Goal: Task Accomplishment & Management: Use online tool/utility

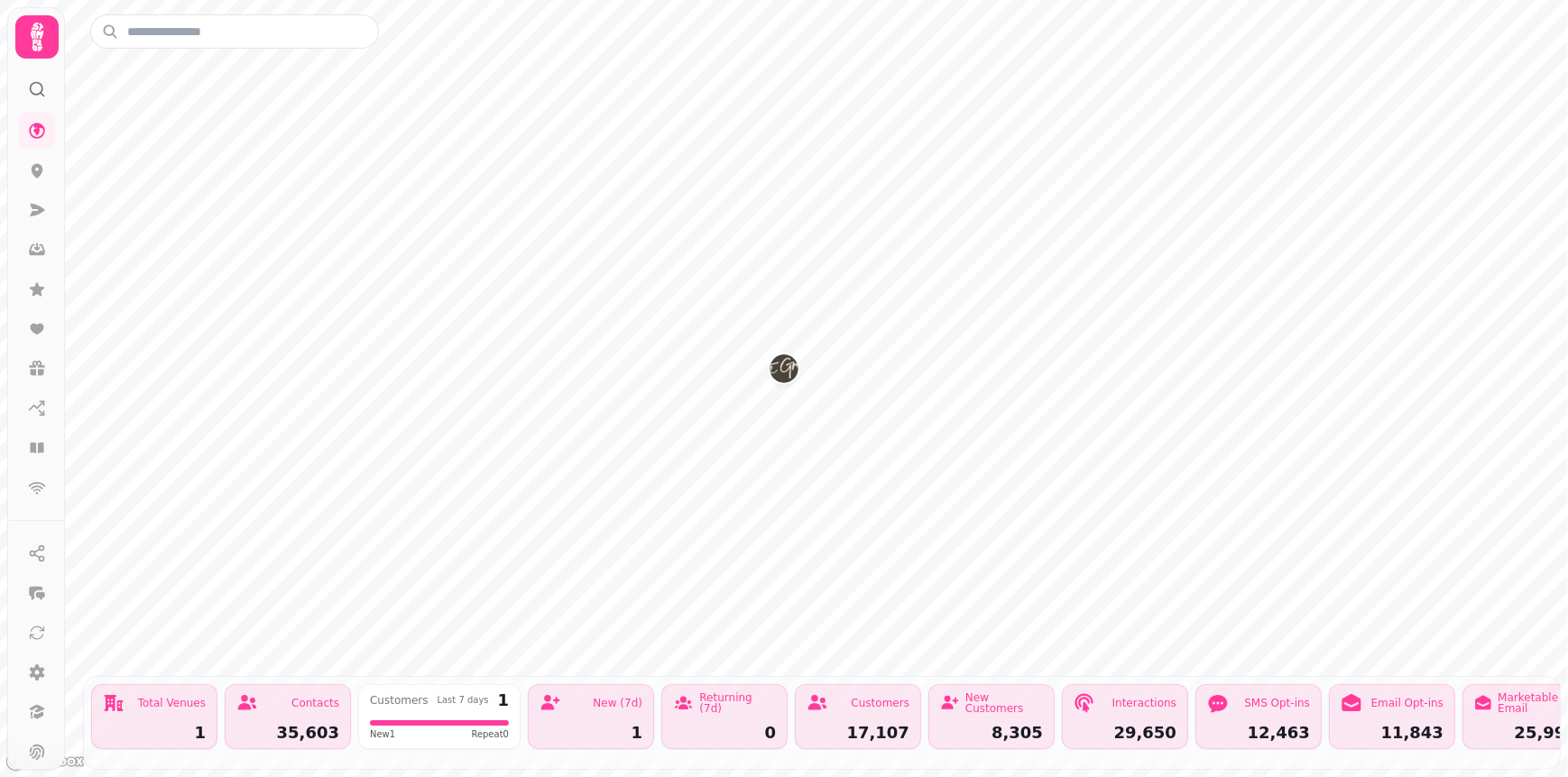
click at [30, 92] on icon at bounding box center [37, 89] width 19 height 18
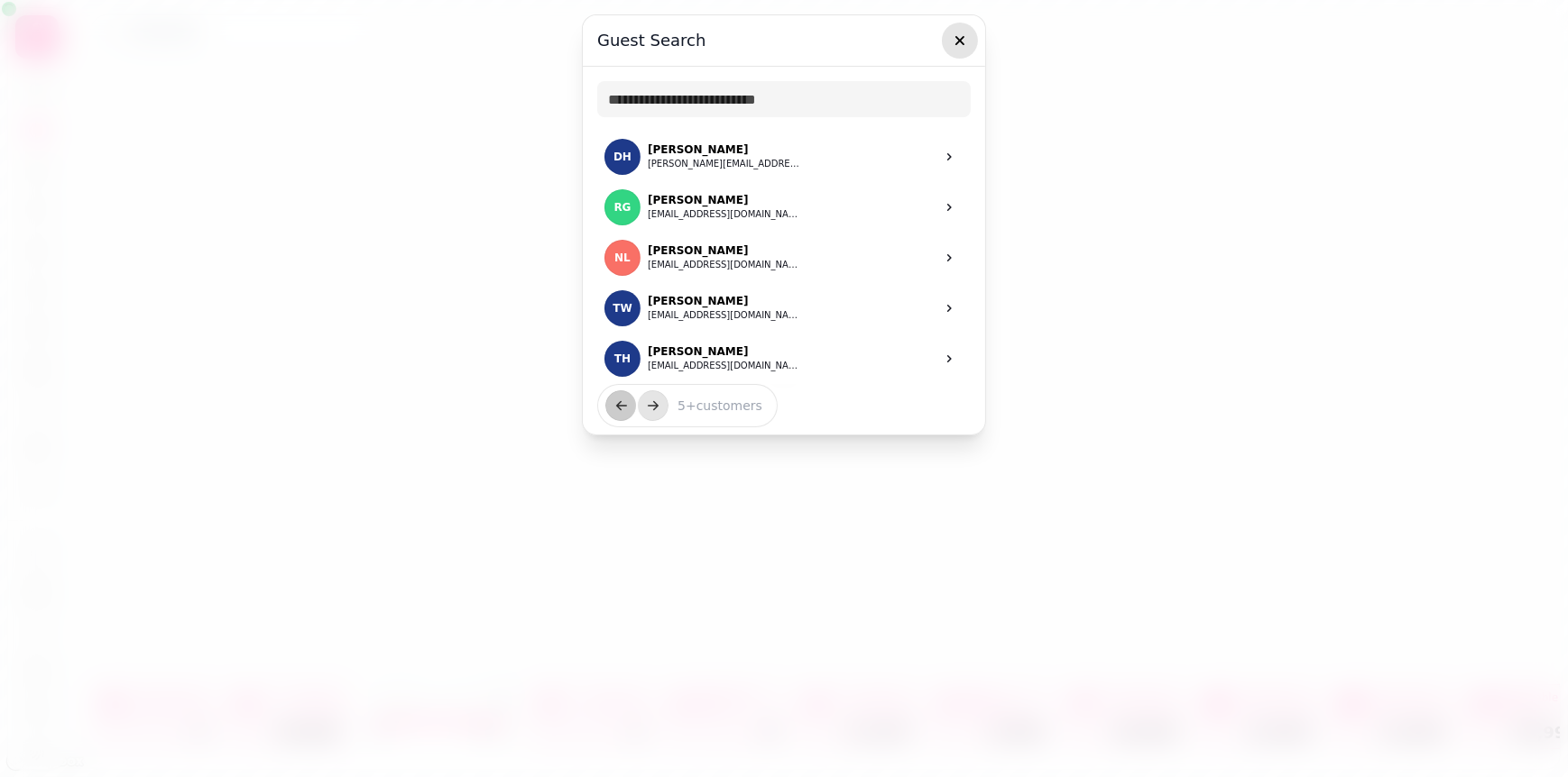
click at [972, 41] on button "button" at bounding box center [959, 40] width 36 height 36
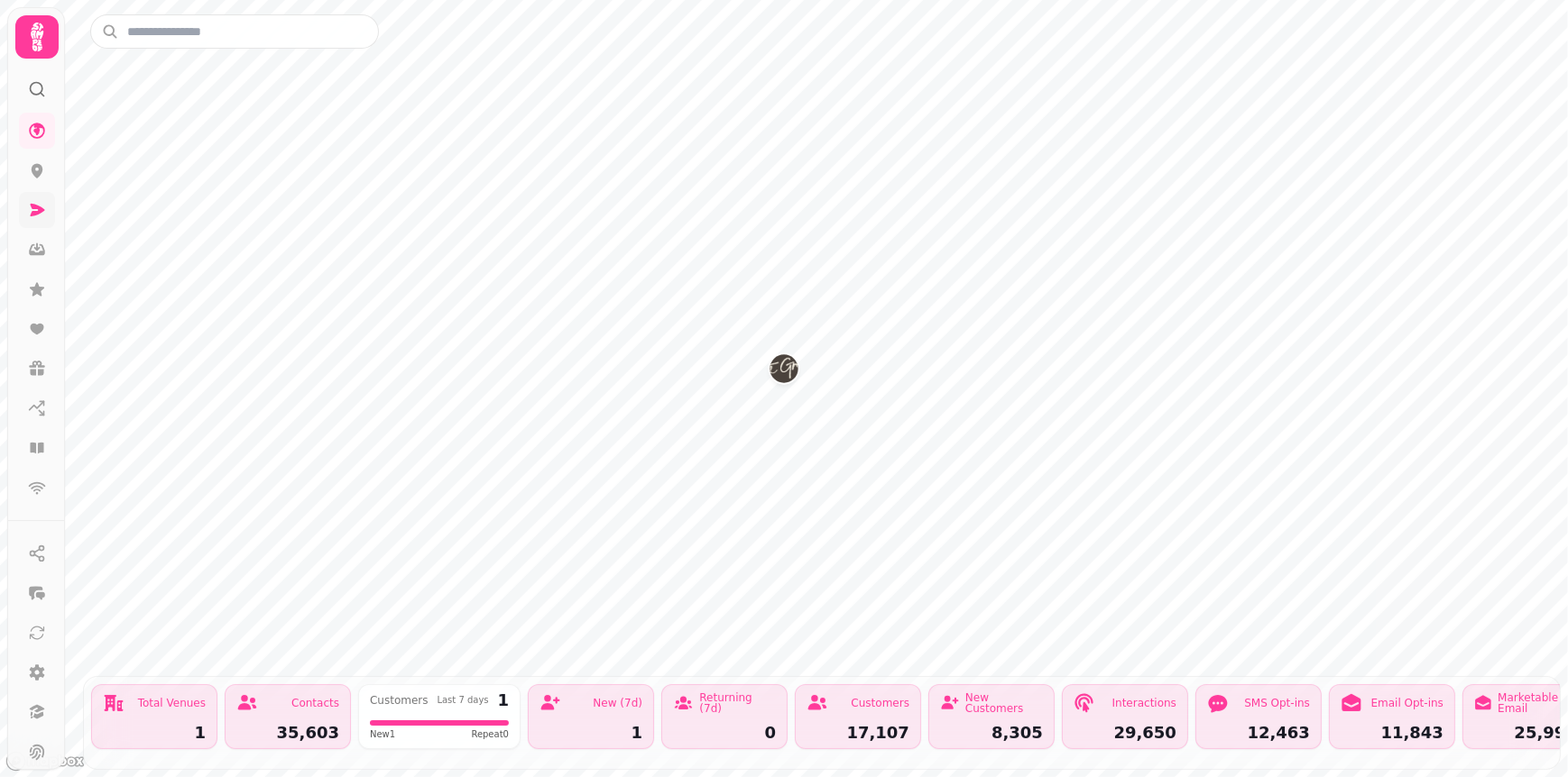
click at [35, 215] on icon at bounding box center [37, 210] width 19 height 18
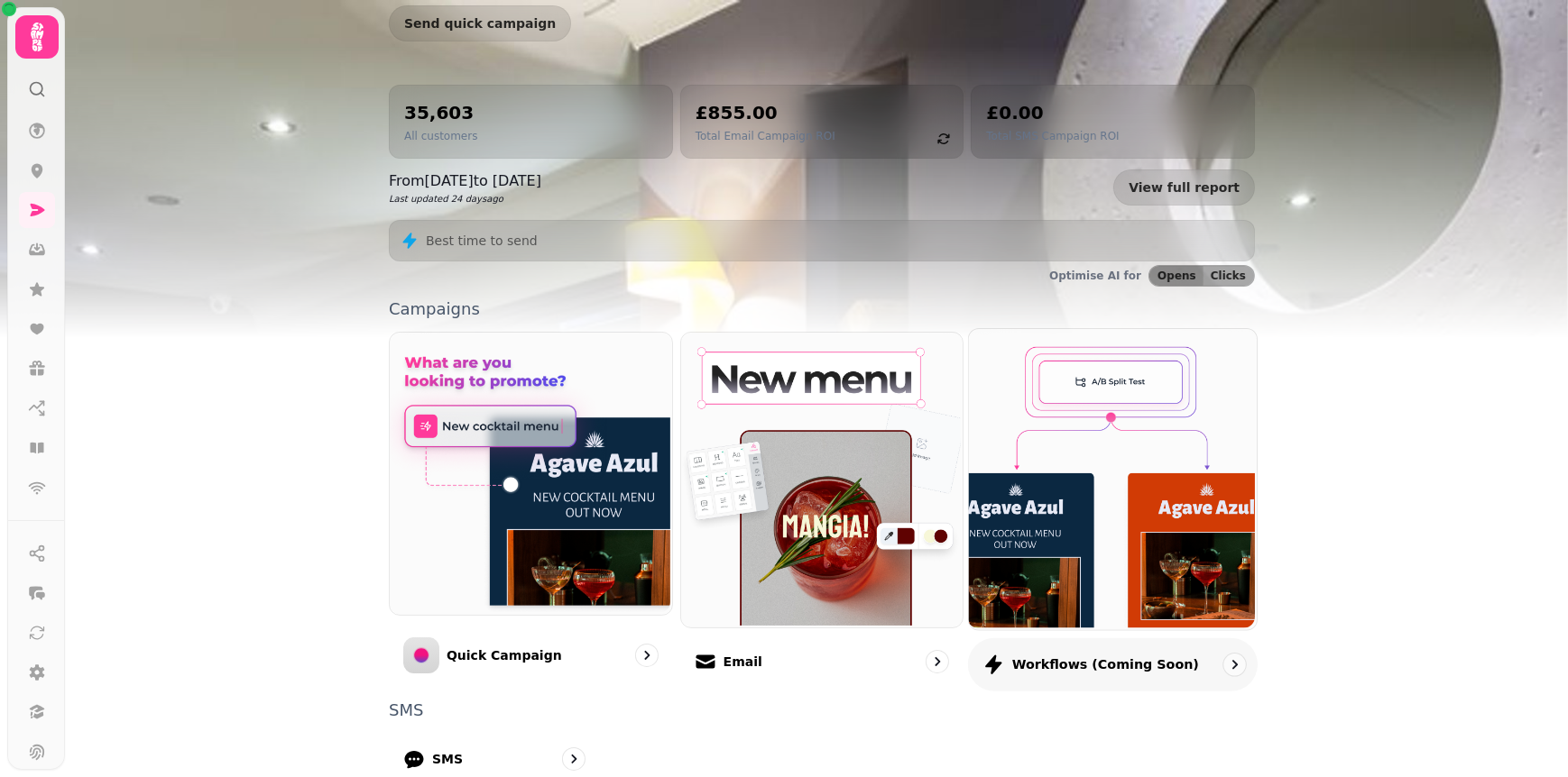
scroll to position [348, 0]
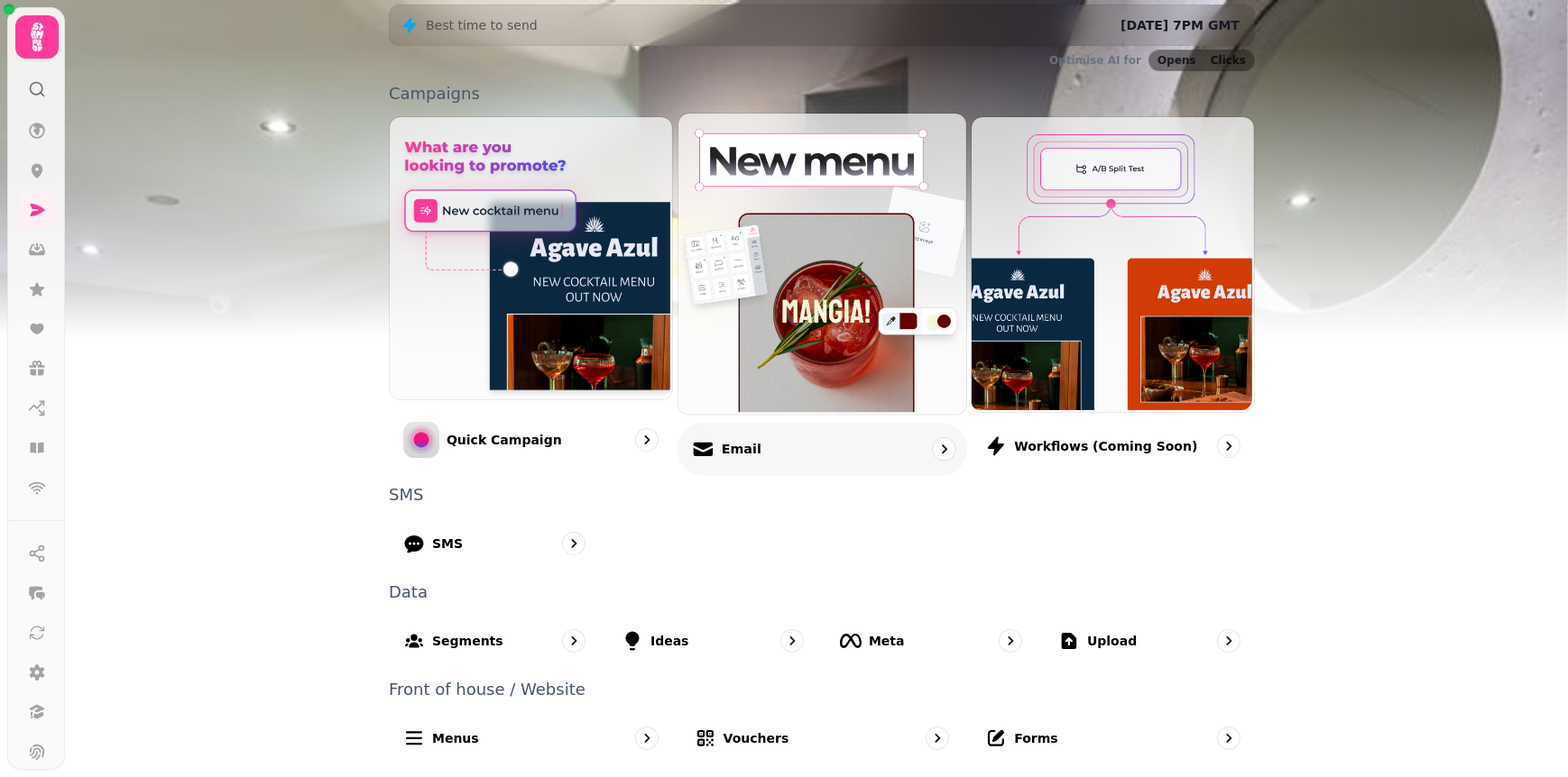
click at [806, 455] on div "Email" at bounding box center [822, 448] width 289 height 54
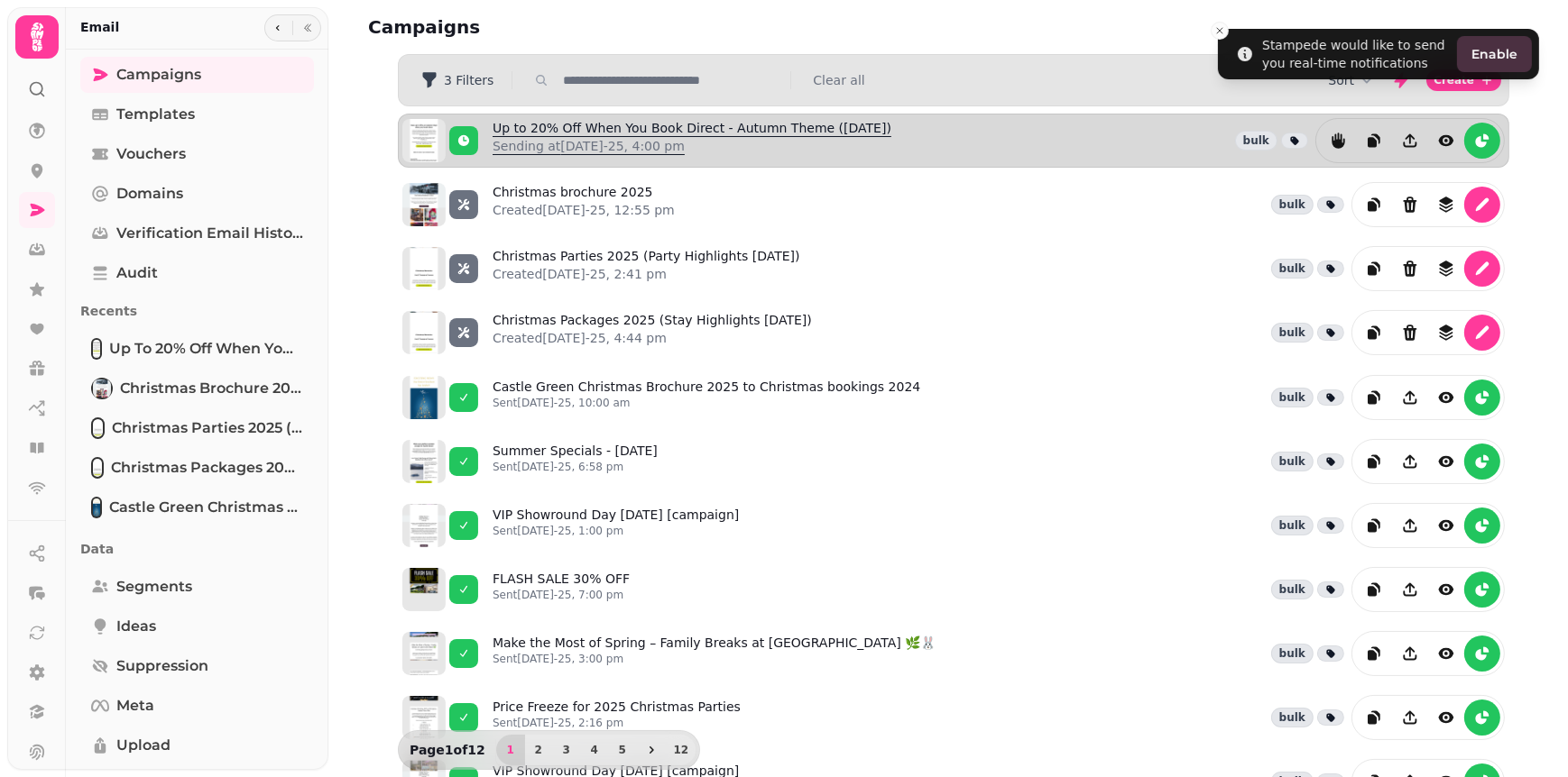
click at [802, 126] on link "Up to 20% Off When You Book Direct - Autumn Theme ([DATE]) Sending at [DATE]-25…" at bounding box center [691, 140] width 398 height 43
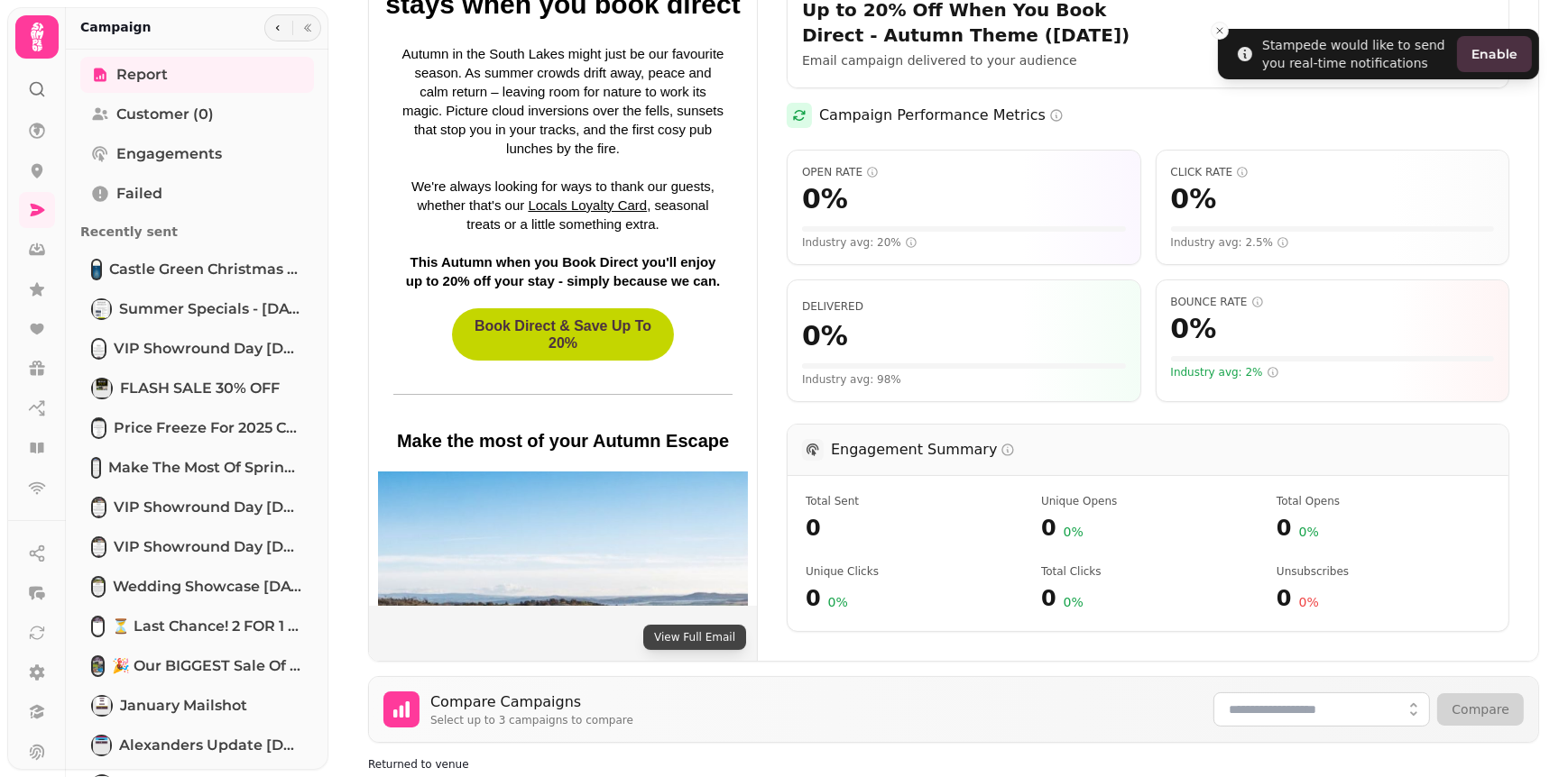
scroll to position [451, 0]
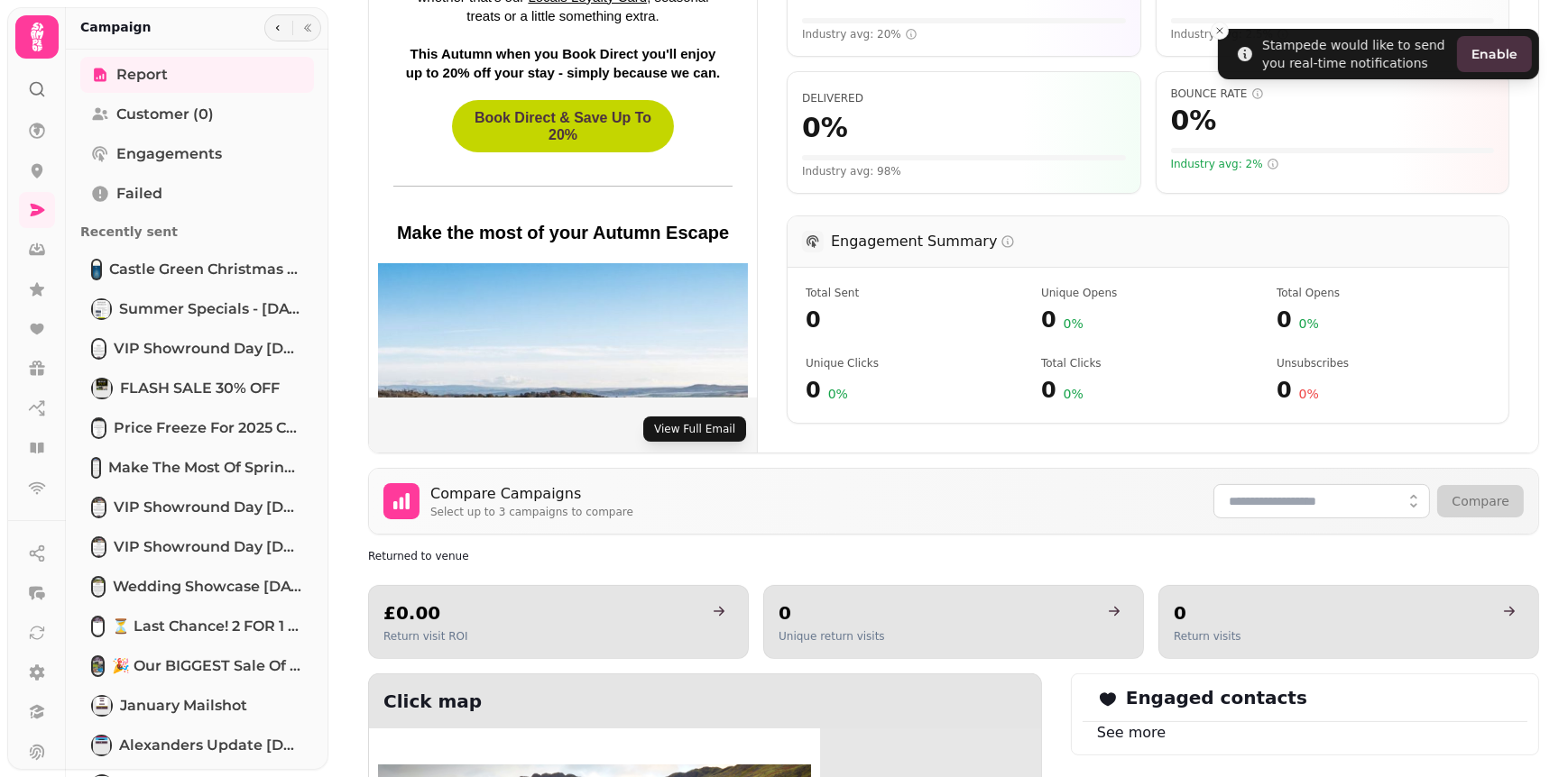
click at [711, 429] on button "View Full Email" at bounding box center [694, 429] width 103 height 25
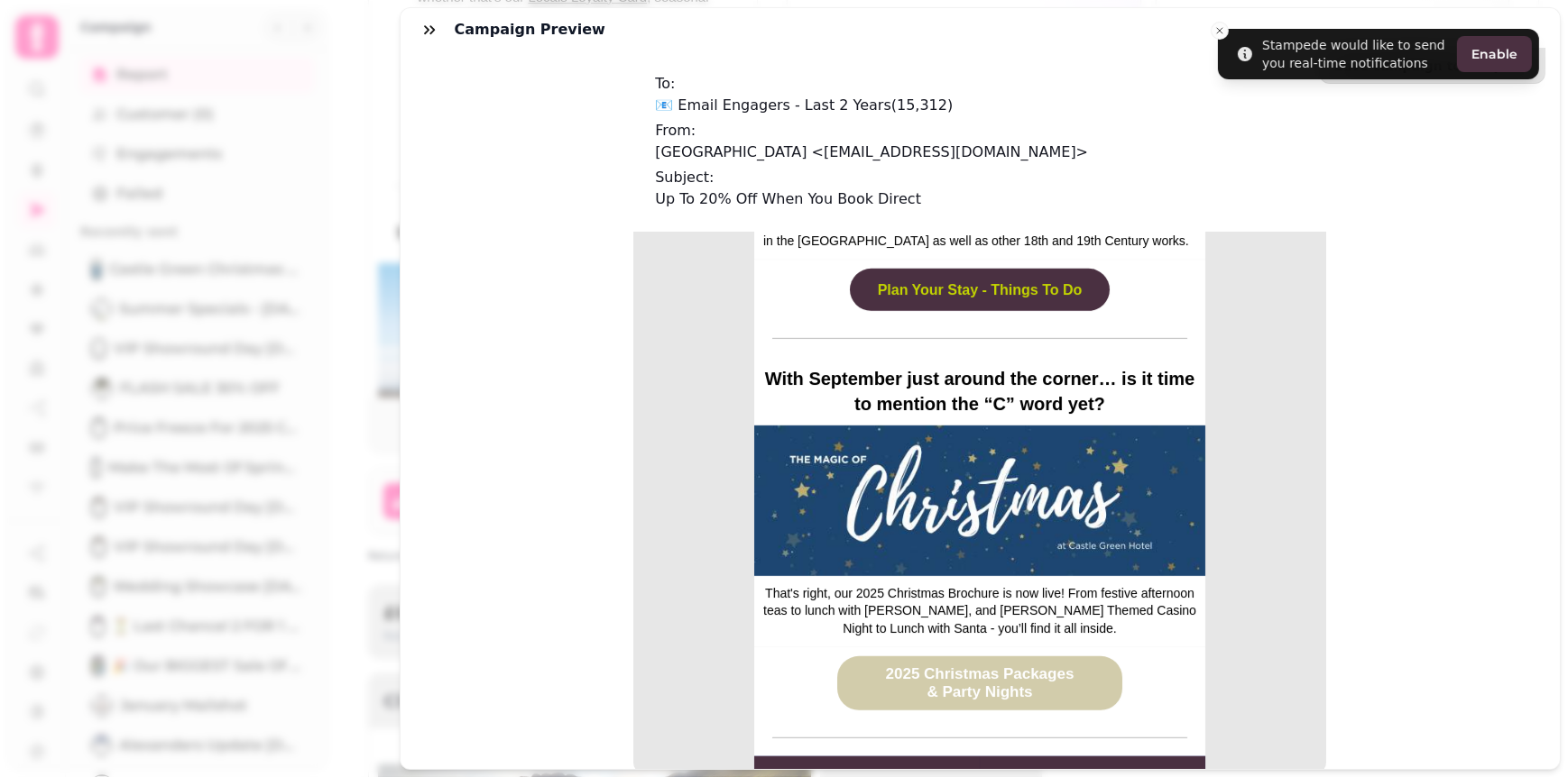
scroll to position [1400, 0]
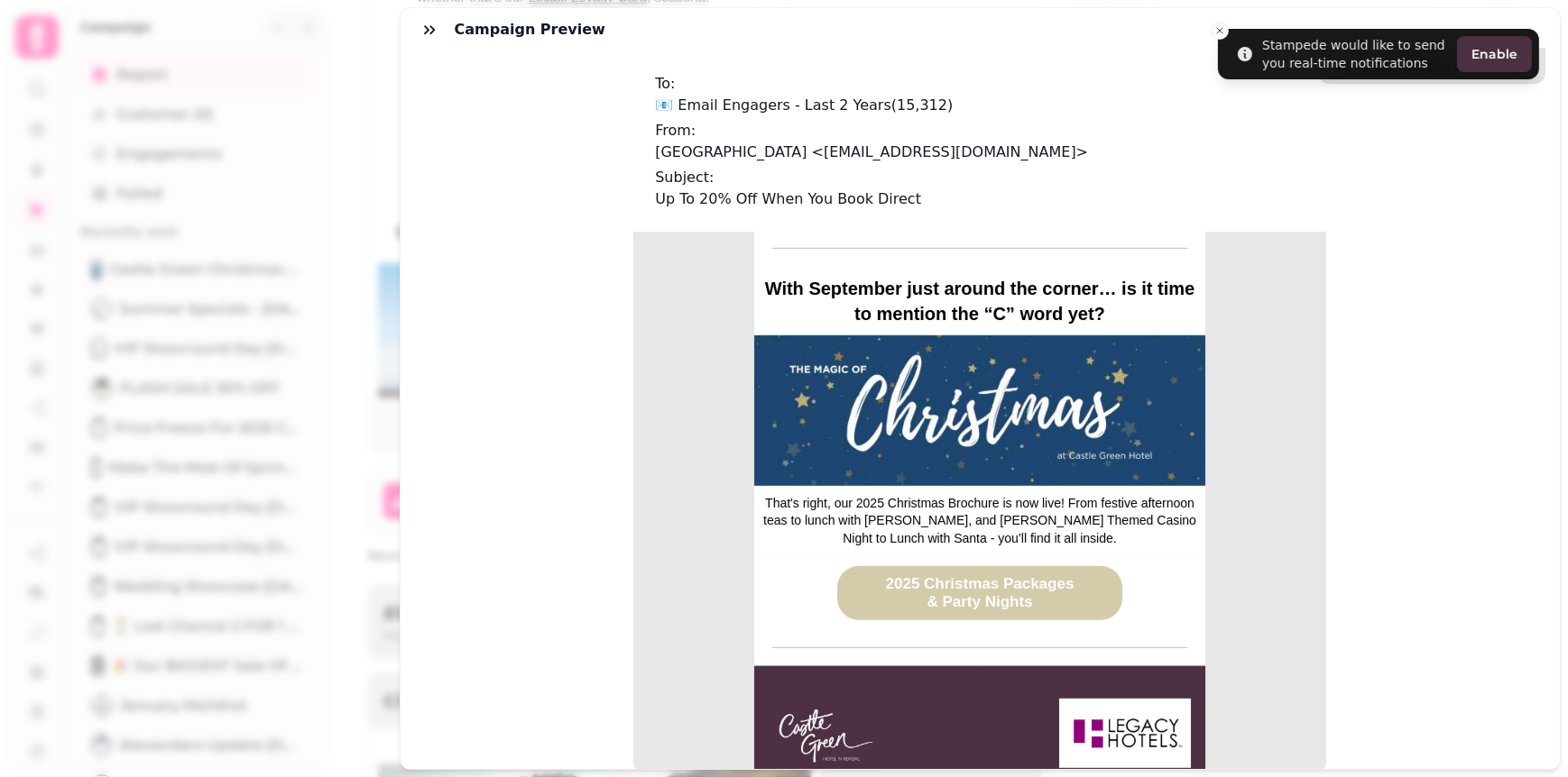
drag, startPoint x: 1219, startPoint y: 19, endPoint x: 1222, endPoint y: 32, distance: 13.3
click at [1219, 27] on div "Campaign preview" at bounding box center [980, 29] width 1160 height 43
click at [1223, 34] on div "Campaign preview" at bounding box center [980, 29] width 1160 height 43
click at [418, 39] on button "button" at bounding box center [429, 29] width 36 height 36
